Goal: Task Accomplishment & Management: Use online tool/utility

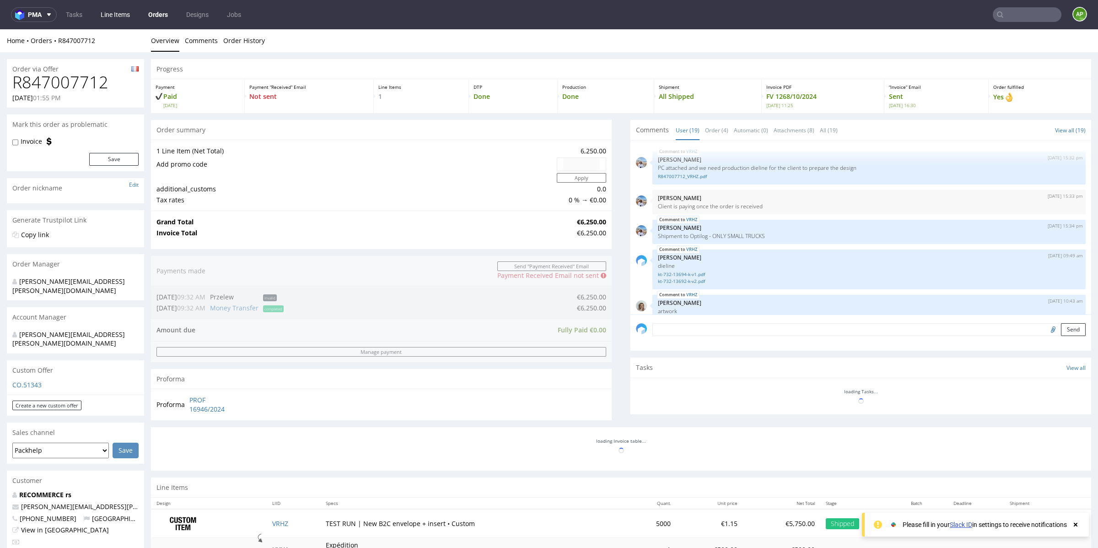
click at [106, 13] on link "Line Items" at bounding box center [115, 14] width 40 height 15
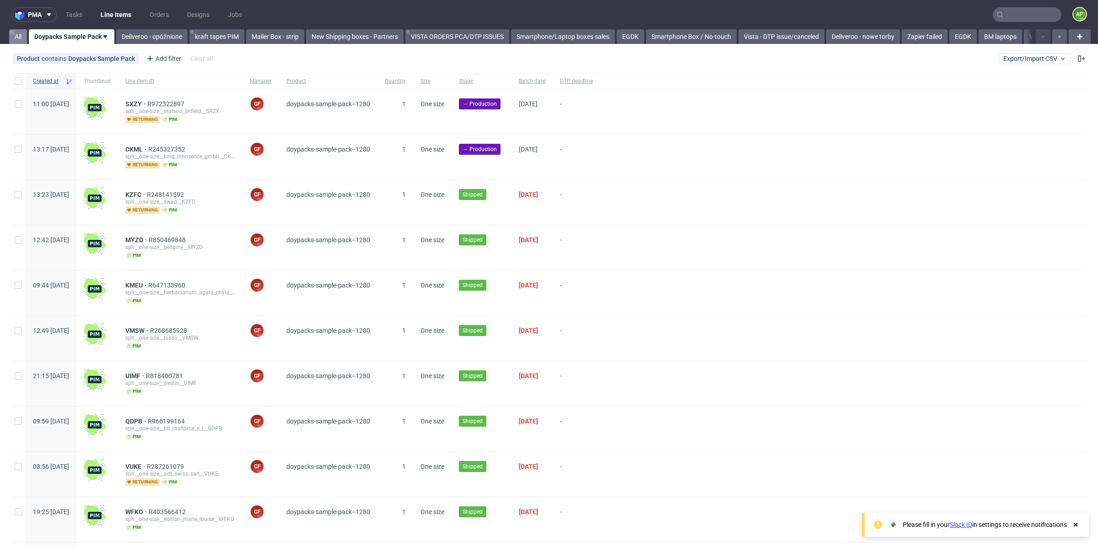
click at [20, 34] on link "All" at bounding box center [18, 36] width 18 height 15
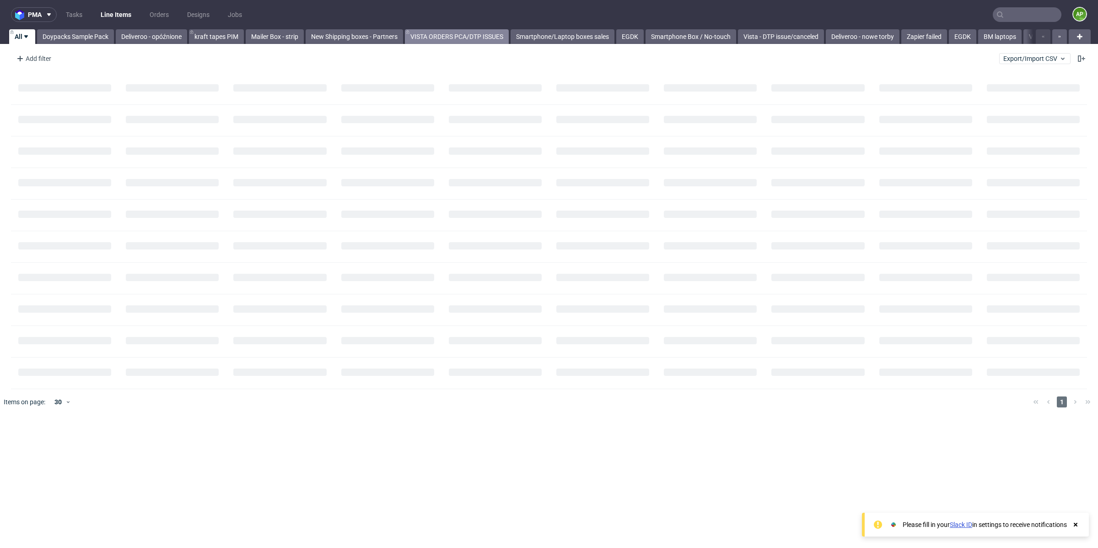
click at [455, 30] on link "VISTA ORDERS PCA/DTP ISSUES" at bounding box center [457, 36] width 104 height 15
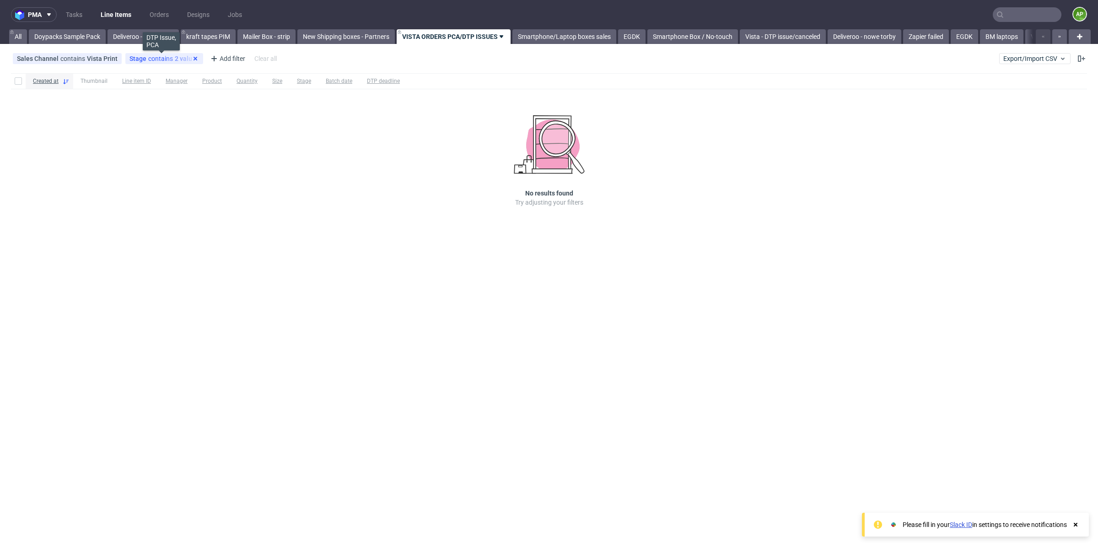
click at [194, 60] on icon at bounding box center [195, 58] width 7 height 7
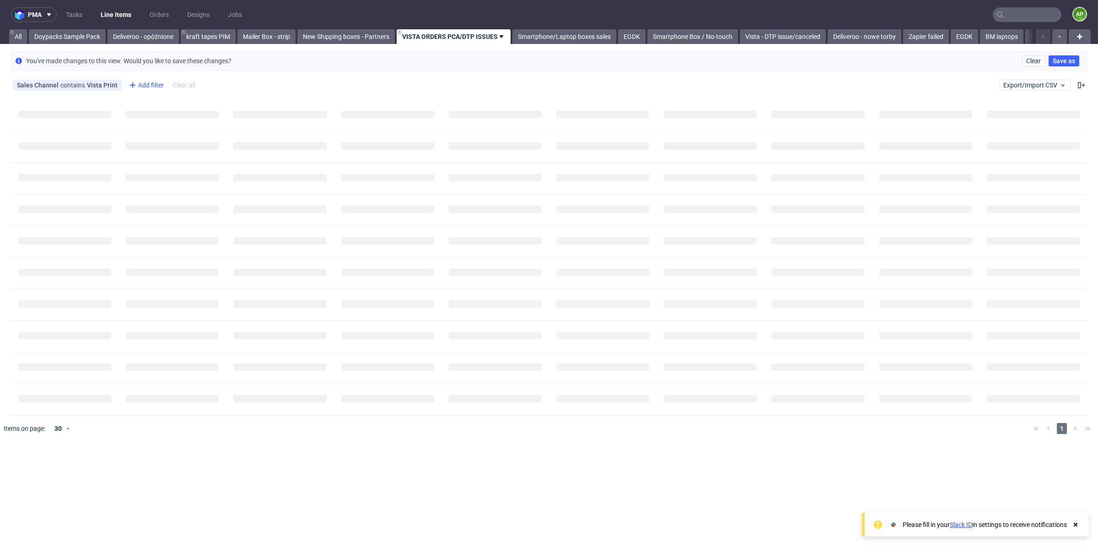
click at [135, 83] on icon at bounding box center [132, 85] width 11 height 11
click at [149, 112] on input "text" at bounding box center [182, 104] width 110 height 15
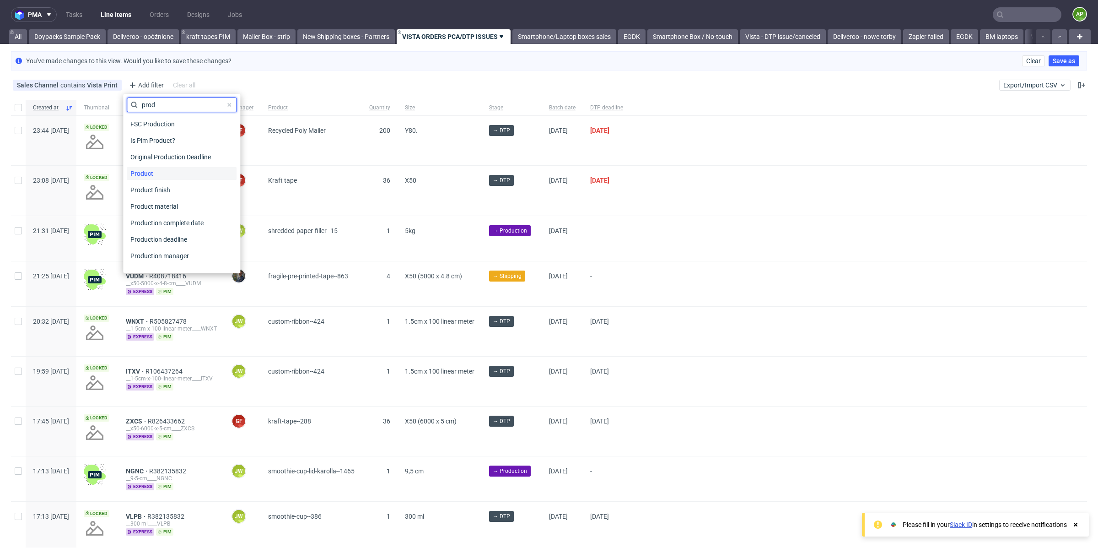
type input "prod"
click at [151, 172] on span "Product" at bounding box center [142, 173] width 30 height 13
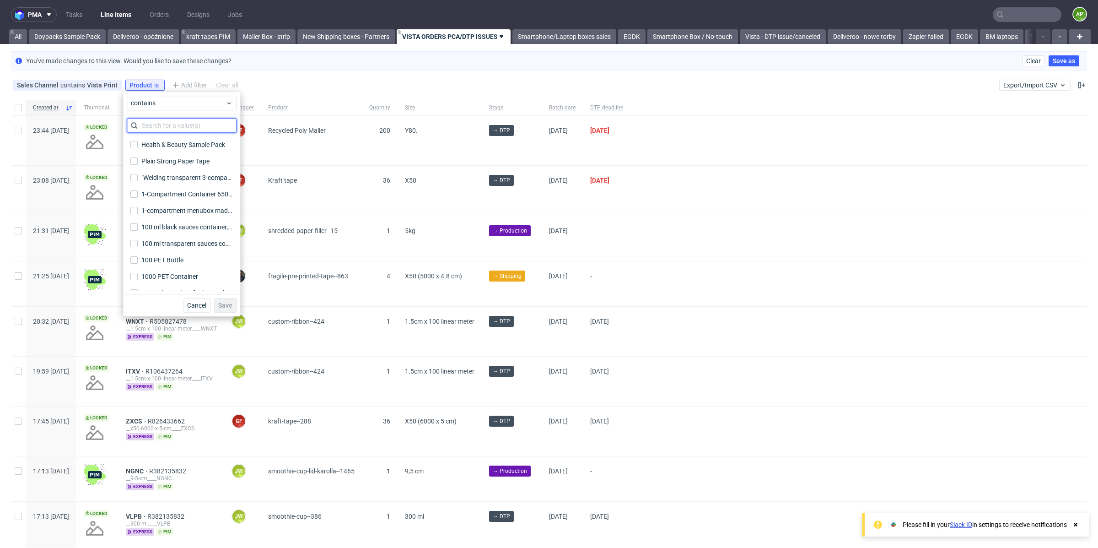
click at [149, 126] on input "text" at bounding box center [182, 125] width 110 height 15
click at [168, 126] on input "shi" at bounding box center [182, 125] width 110 height 15
type input "shipping box"
click at [137, 234] on input "Custom Shipping Box" at bounding box center [133, 234] width 7 height 7
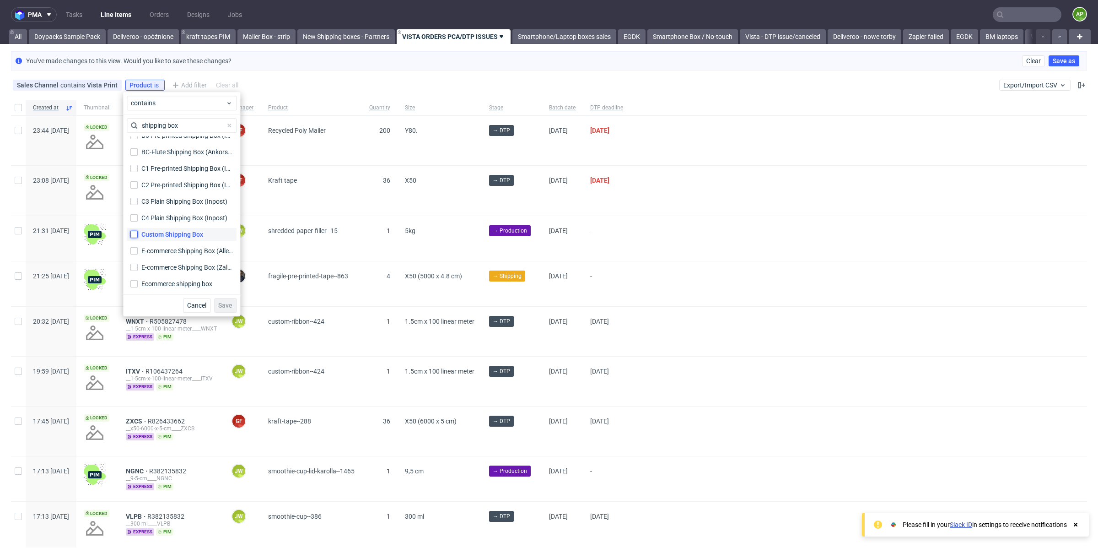
checkbox input "true"
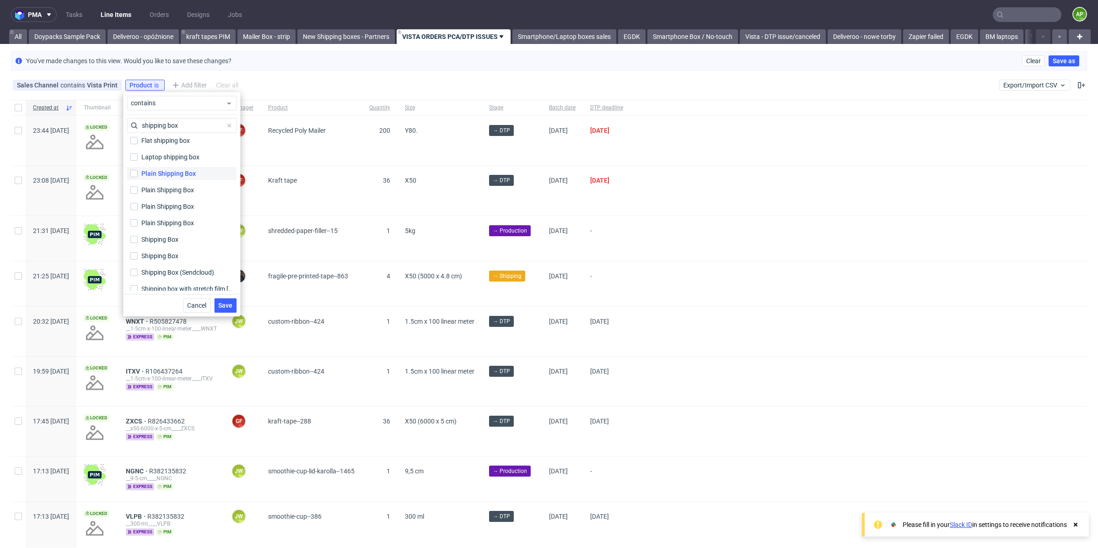
click at [156, 170] on div "Plain Shipping Box" at bounding box center [168, 173] width 54 height 9
click at [138, 170] on input "Plain Shipping Box" at bounding box center [133, 173] width 7 height 7
checkbox input "true"
click at [156, 191] on div "Plain Shipping Box" at bounding box center [168, 189] width 54 height 9
click at [138, 191] on input "Plain Shipping Box" at bounding box center [133, 189] width 7 height 7
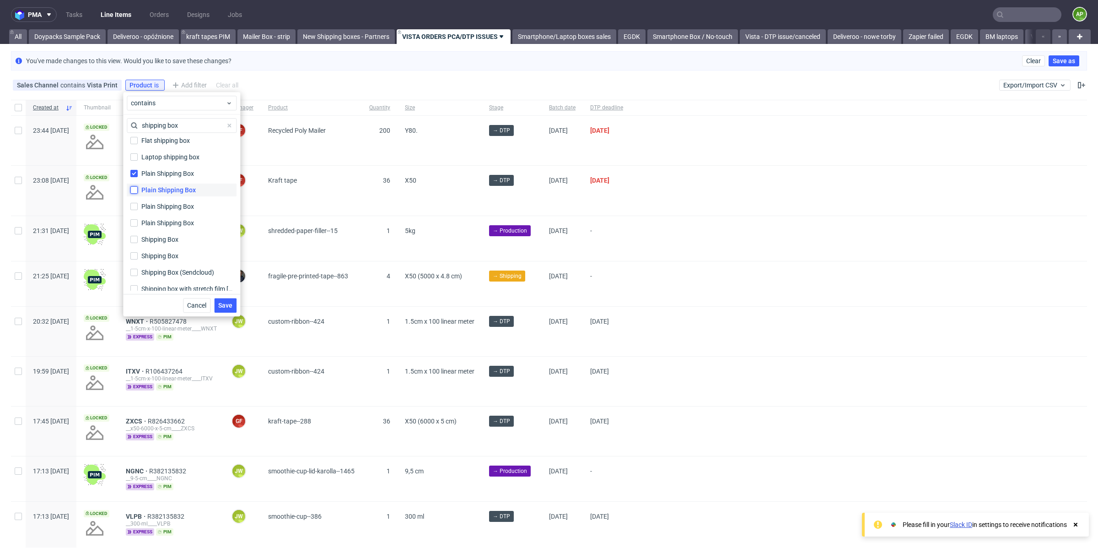
checkbox input "true"
click at [156, 203] on div "Plain Shipping Box" at bounding box center [168, 206] width 54 height 9
click at [138, 203] on input "Plain Shipping Box" at bounding box center [133, 206] width 7 height 7
checkbox input "true"
click at [156, 219] on div "Plain Shipping Box" at bounding box center [168, 222] width 54 height 9
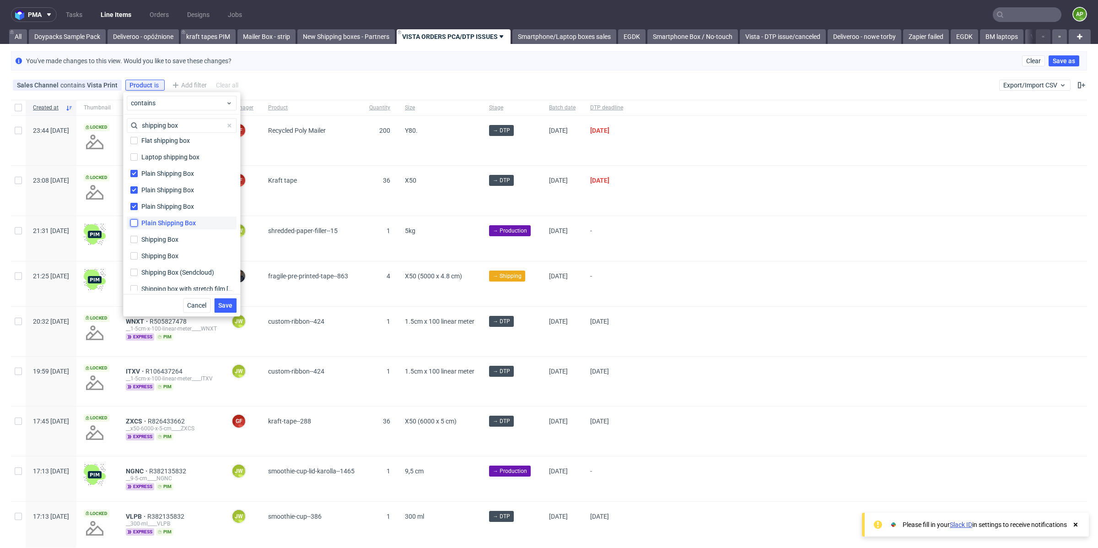
click at [138, 219] on input "Plain Shipping Box" at bounding box center [133, 222] width 7 height 7
checkbox input "true"
click at [154, 238] on div "Shipping Box" at bounding box center [160, 239] width 38 height 9
click at [138, 238] on input "Shipping Box" at bounding box center [133, 239] width 7 height 7
checkbox input "true"
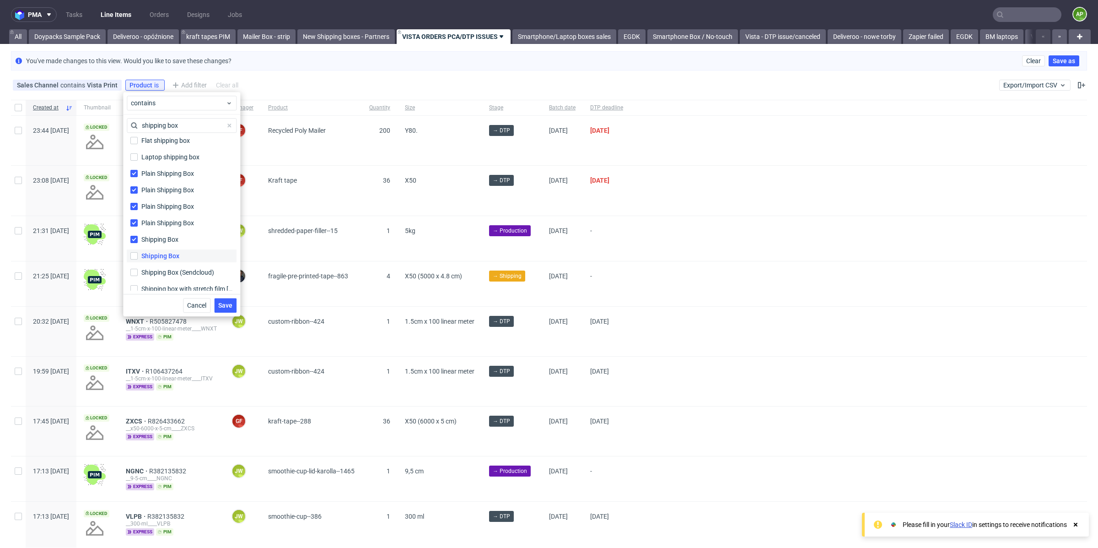
click at [155, 250] on label "Shipping Box" at bounding box center [182, 255] width 110 height 13
click at [138, 252] on input "Shipping Box" at bounding box center [133, 255] width 7 height 7
checkbox input "true"
click at [225, 311] on button "Save" at bounding box center [225, 305] width 22 height 15
